Goal: Task Accomplishment & Management: Manage account settings

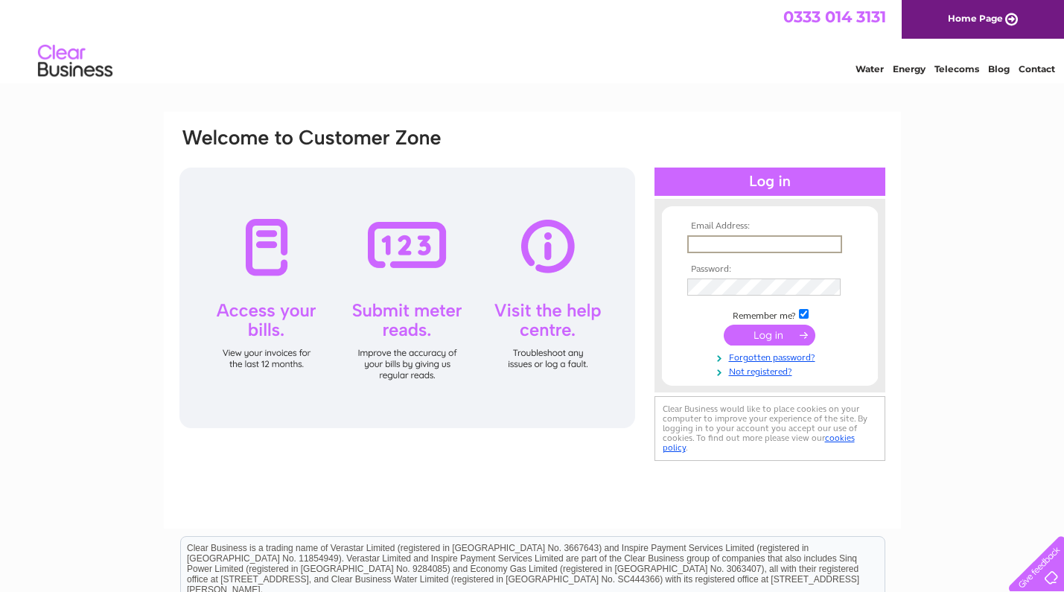
type input "l.mathewson@btopenworld.com"
click at [769, 340] on input "submit" at bounding box center [770, 335] width 92 height 21
click at [794, 338] on input "submit" at bounding box center [770, 335] width 92 height 21
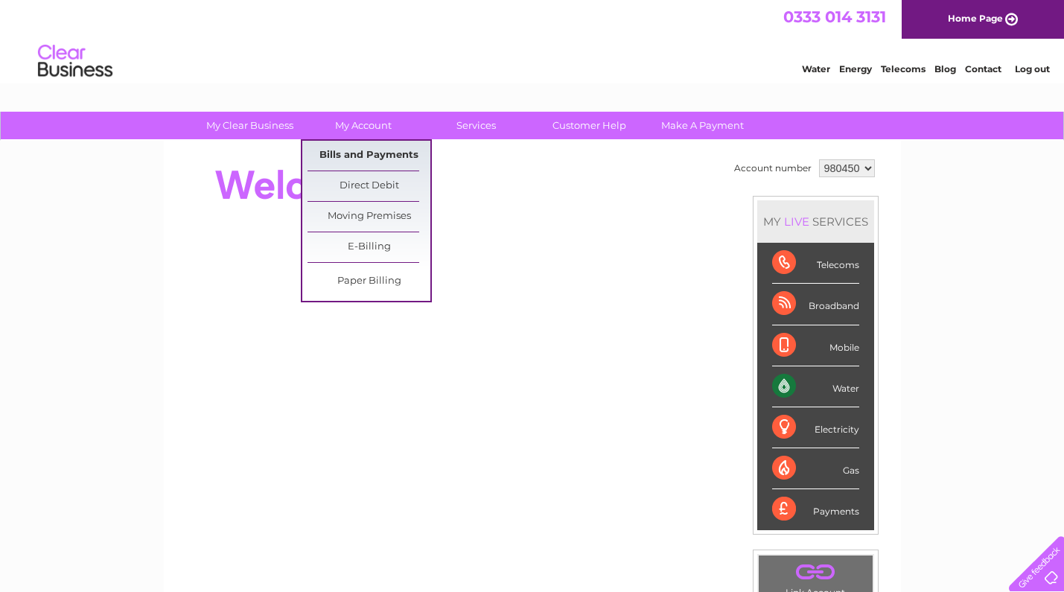
click at [375, 150] on link "Bills and Payments" at bounding box center [369, 156] width 123 height 30
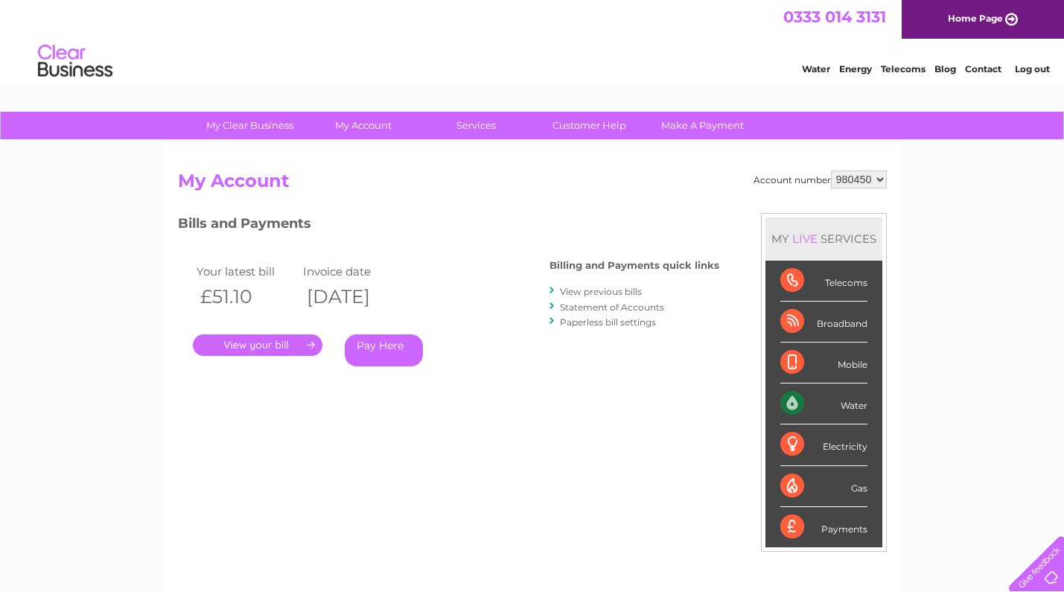
click at [587, 290] on link "View previous bills" at bounding box center [601, 291] width 82 height 11
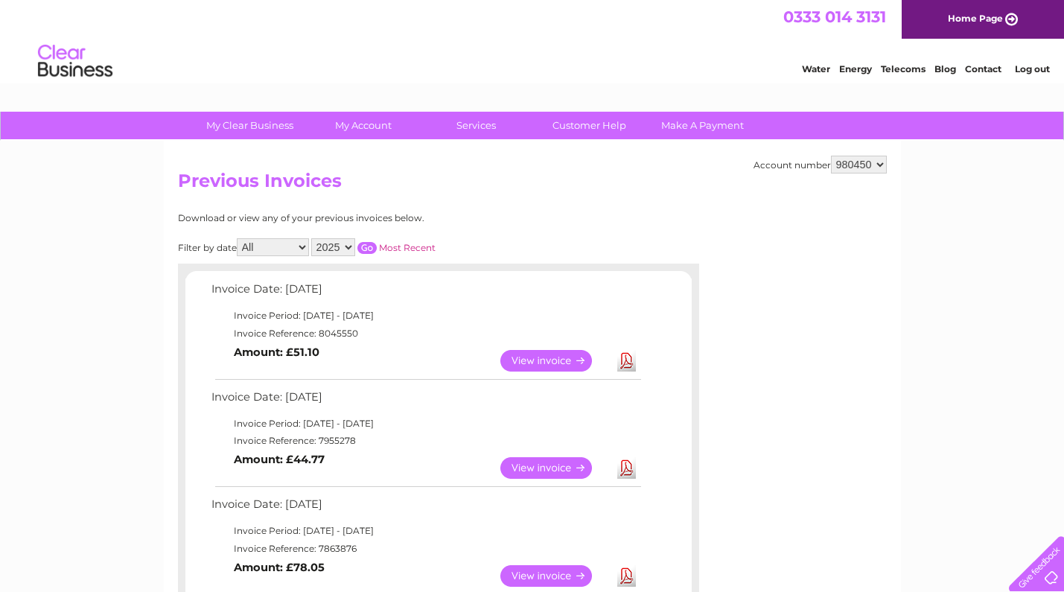
click at [532, 464] on link "View" at bounding box center [554, 468] width 109 height 22
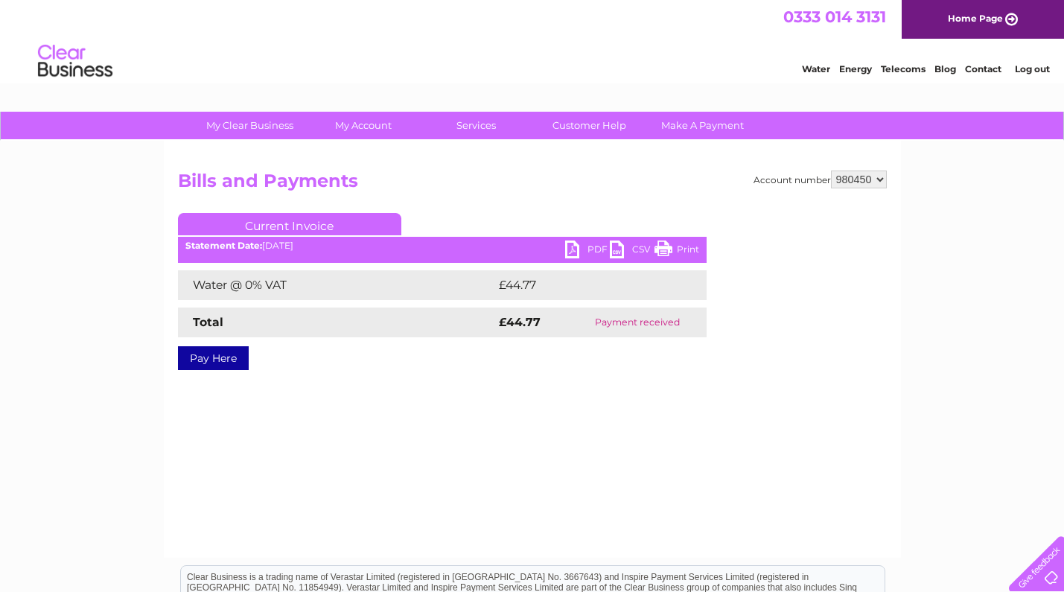
click at [573, 255] on link "PDF" at bounding box center [587, 252] width 45 height 22
